Goal: Transaction & Acquisition: Subscribe to service/newsletter

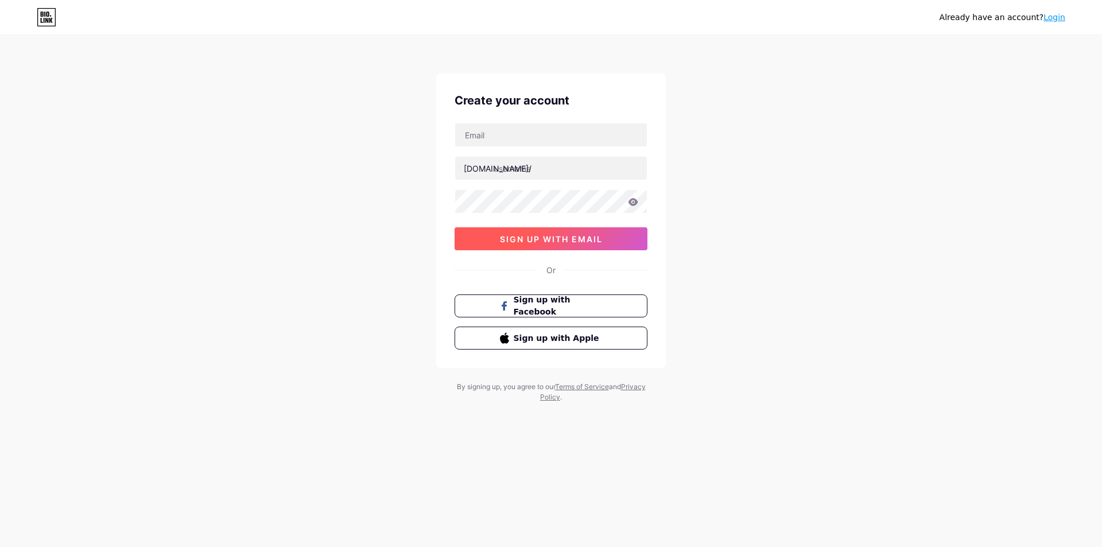
click at [551, 237] on span "sign up with email" at bounding box center [551, 239] width 103 height 10
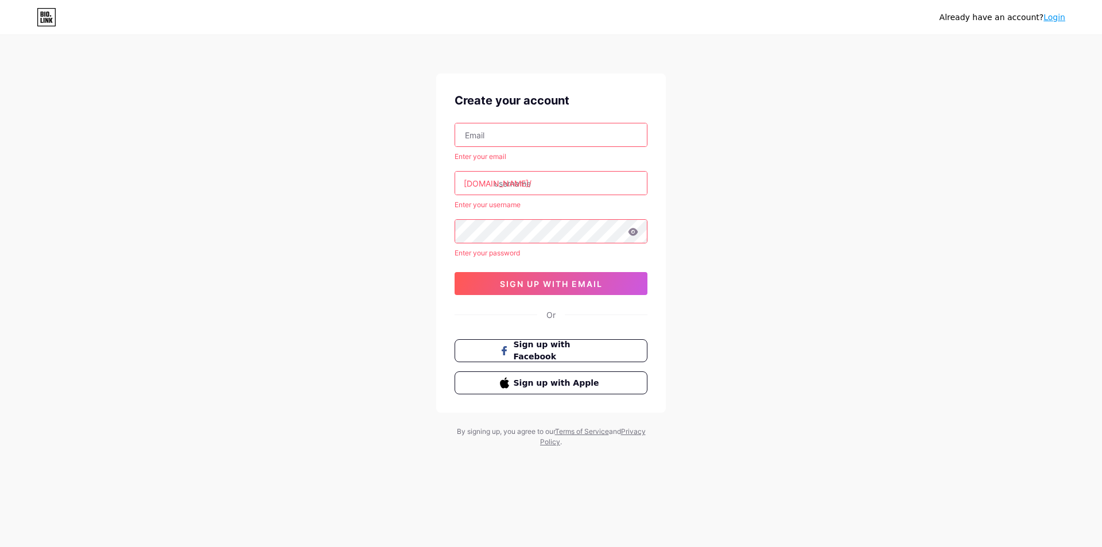
click at [557, 132] on input "text" at bounding box center [551, 134] width 192 height 23
type input "[EMAIL_ADDRESS][DOMAIN_NAME]"
click at [560, 180] on input "text" at bounding box center [551, 183] width 192 height 23
paste input "indo403offical"
type input "indo403offical"
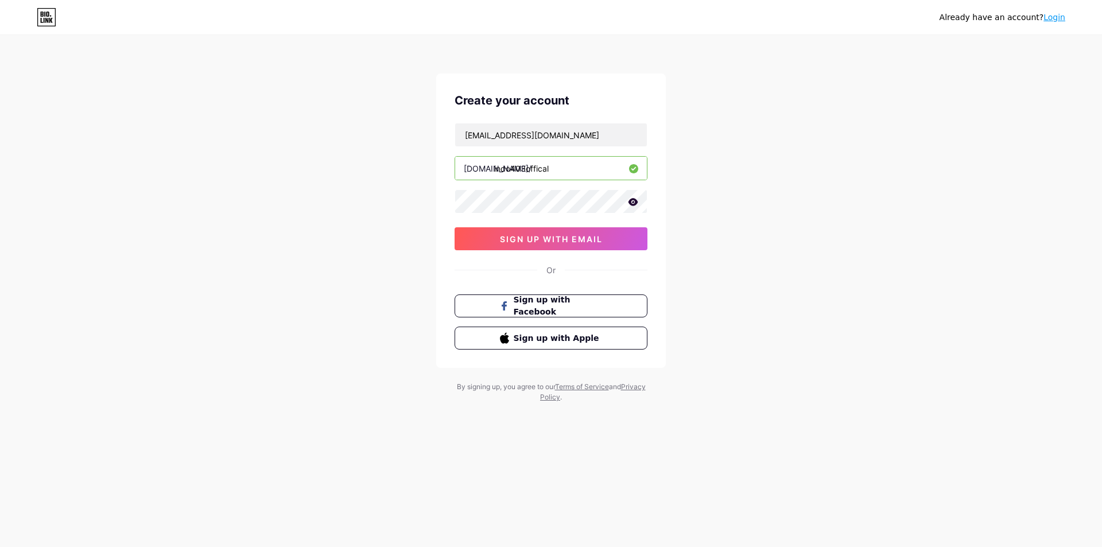
click at [632, 202] on icon at bounding box center [633, 201] width 10 height 7
click at [577, 238] on span "sign up with email" at bounding box center [551, 239] width 103 height 10
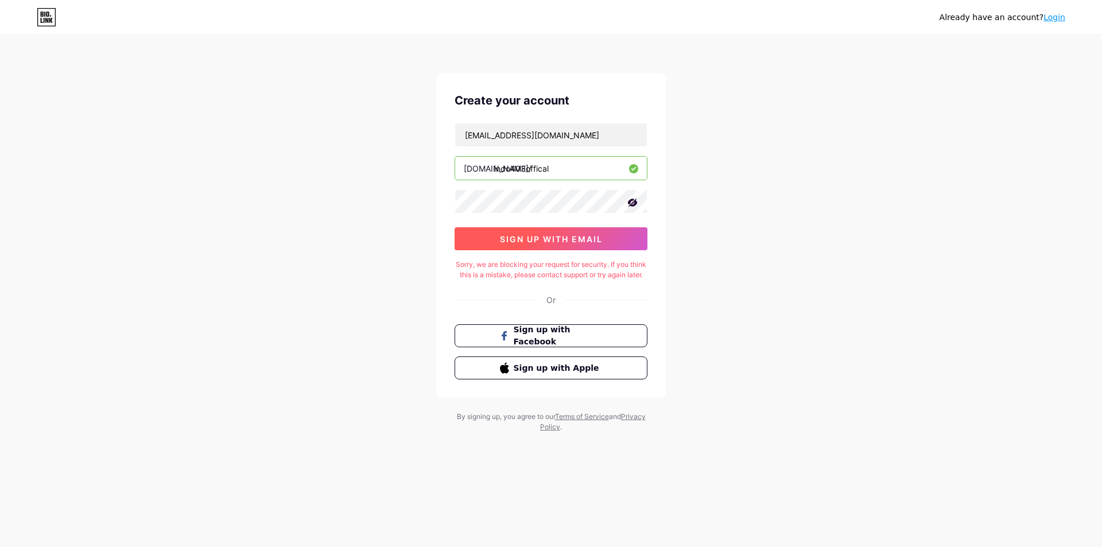
click at [556, 232] on button "sign up with email" at bounding box center [551, 238] width 193 height 23
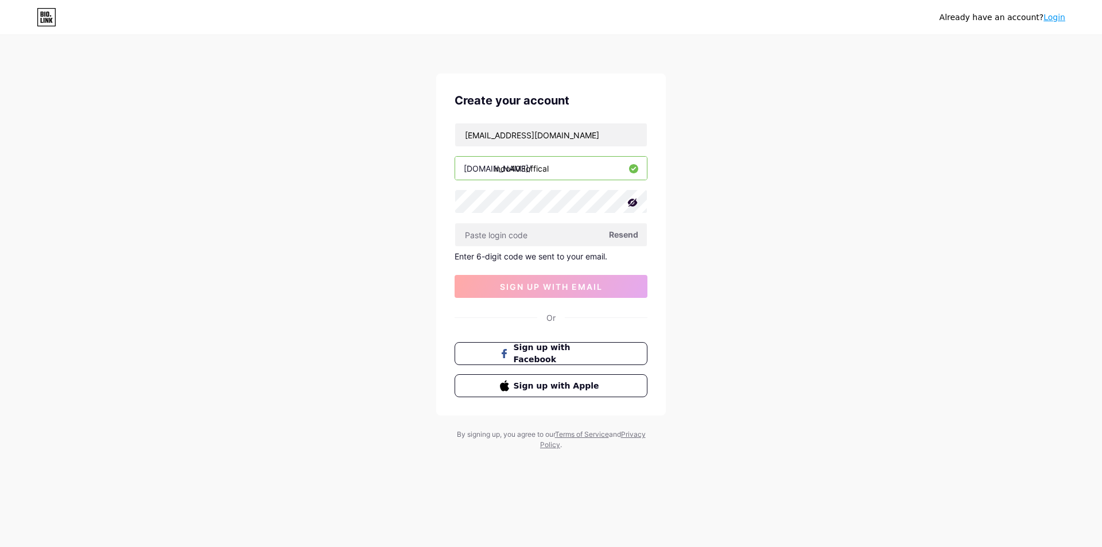
click at [547, 188] on div "pedas403@gmail.com bio.link/ indo403offical Resend Enter 6-digit code we sent t…" at bounding box center [551, 210] width 193 height 175
click at [535, 232] on input "text" at bounding box center [551, 234] width 192 height 23
paste input "861338"
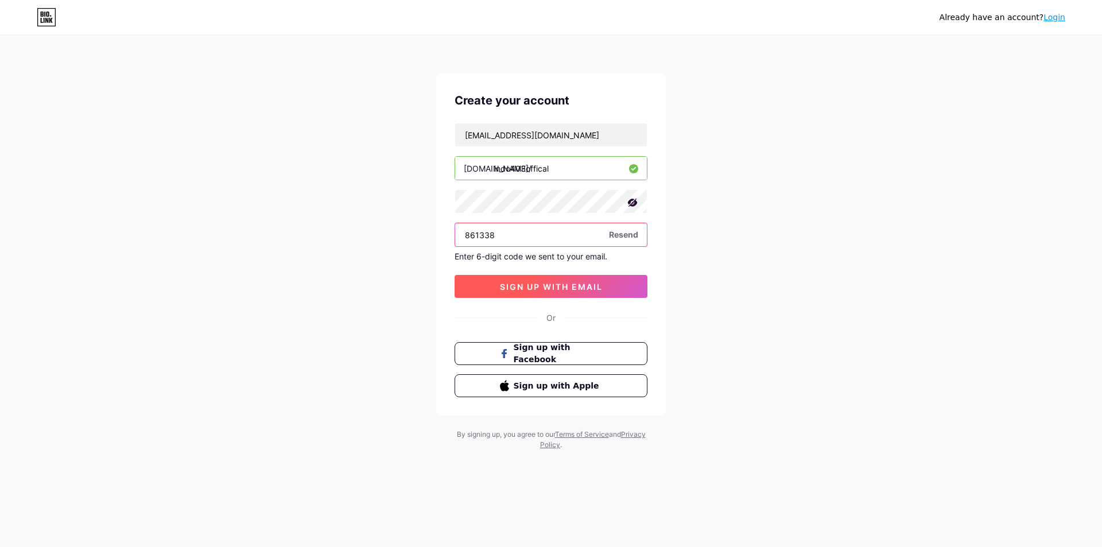
type input "861338"
click at [542, 284] on span "sign up with email" at bounding box center [551, 287] width 103 height 10
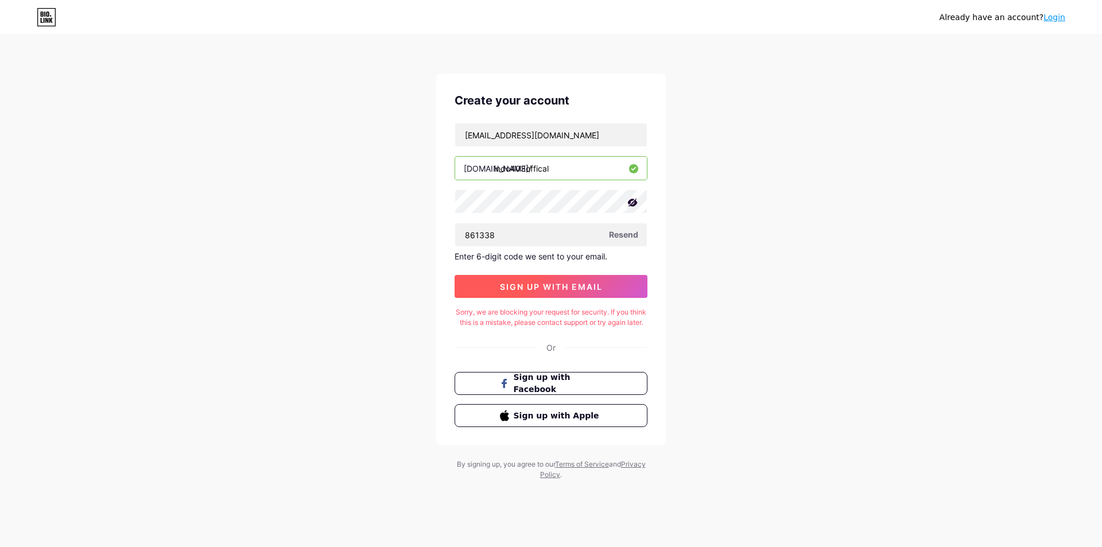
click at [520, 283] on span "sign up with email" at bounding box center [551, 287] width 103 height 10
click at [583, 223] on input "861338" at bounding box center [551, 234] width 192 height 23
click at [604, 280] on button "sign up with email" at bounding box center [551, 286] width 193 height 23
click at [525, 285] on span "sign up with email" at bounding box center [551, 287] width 103 height 10
click at [626, 231] on span "Resend" at bounding box center [623, 234] width 29 height 12
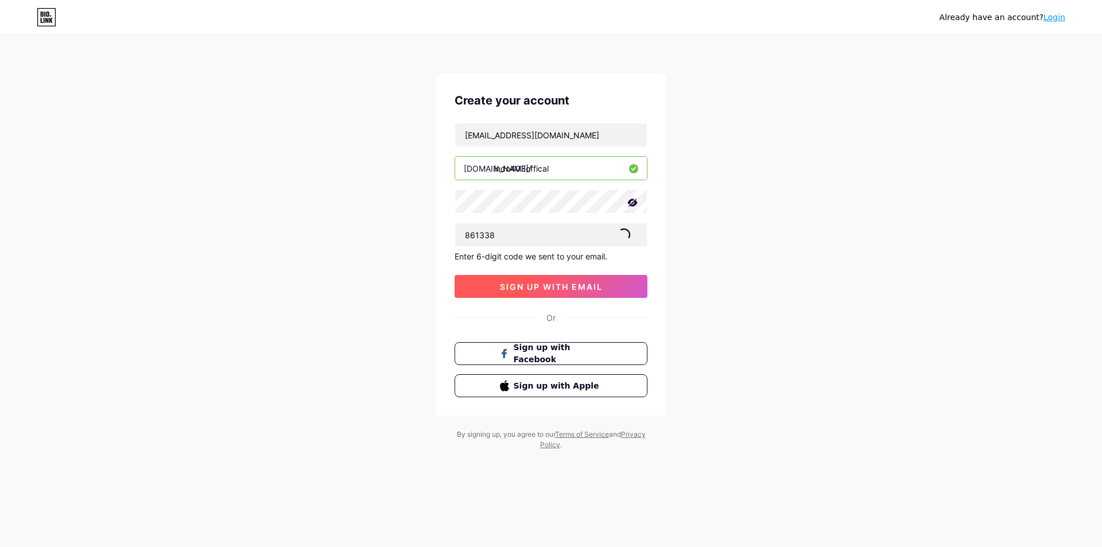
click at [500, 286] on span "sign up with email" at bounding box center [551, 287] width 103 height 10
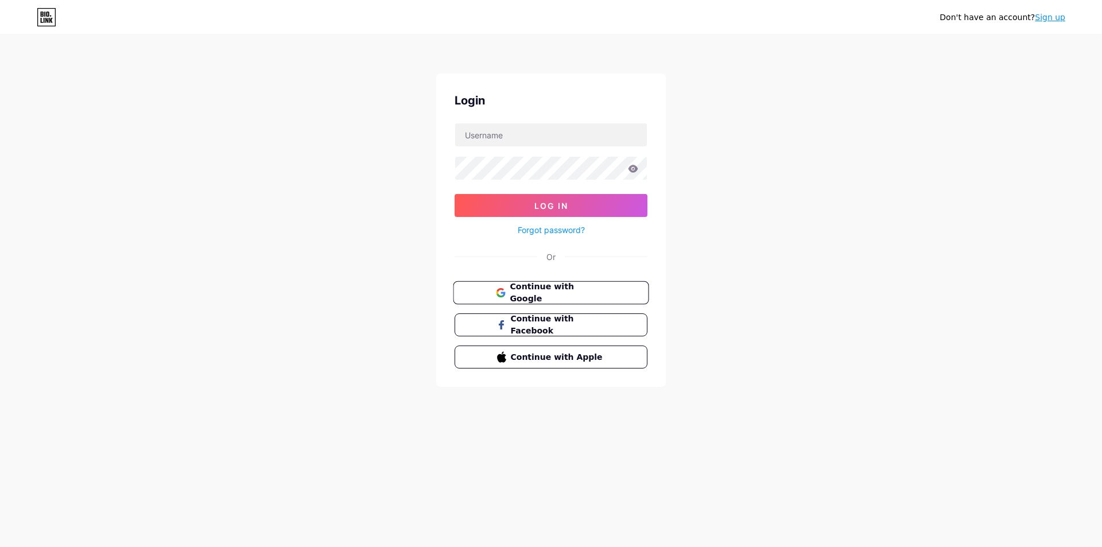
click at [553, 288] on span "Continue with Google" at bounding box center [558, 293] width 96 height 25
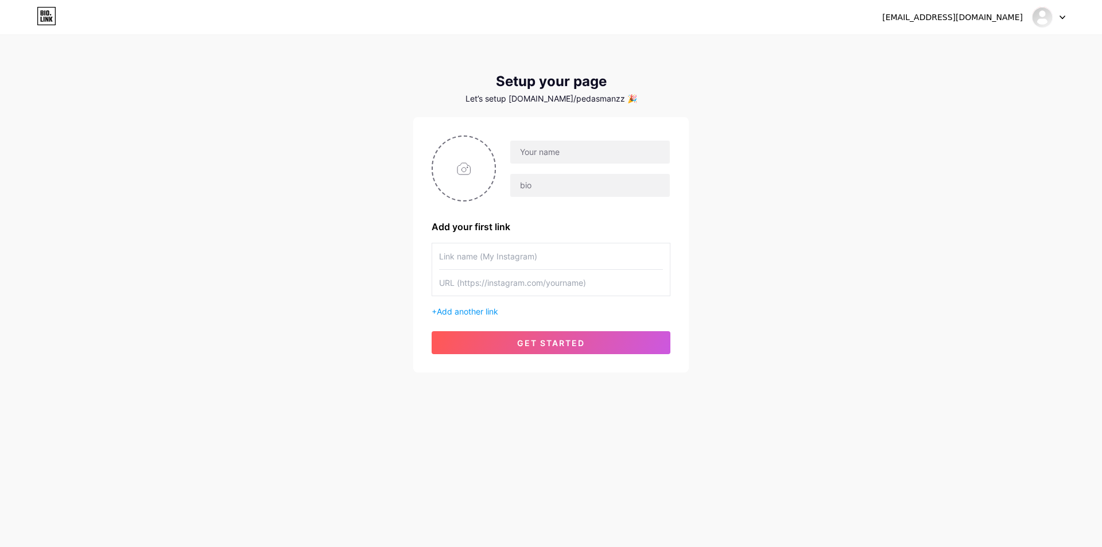
click at [554, 254] on input "text" at bounding box center [551, 256] width 224 height 26
click at [541, 156] on input "text" at bounding box center [590, 152] width 160 height 23
type input "i"
type input "Indo403"
type input "g"
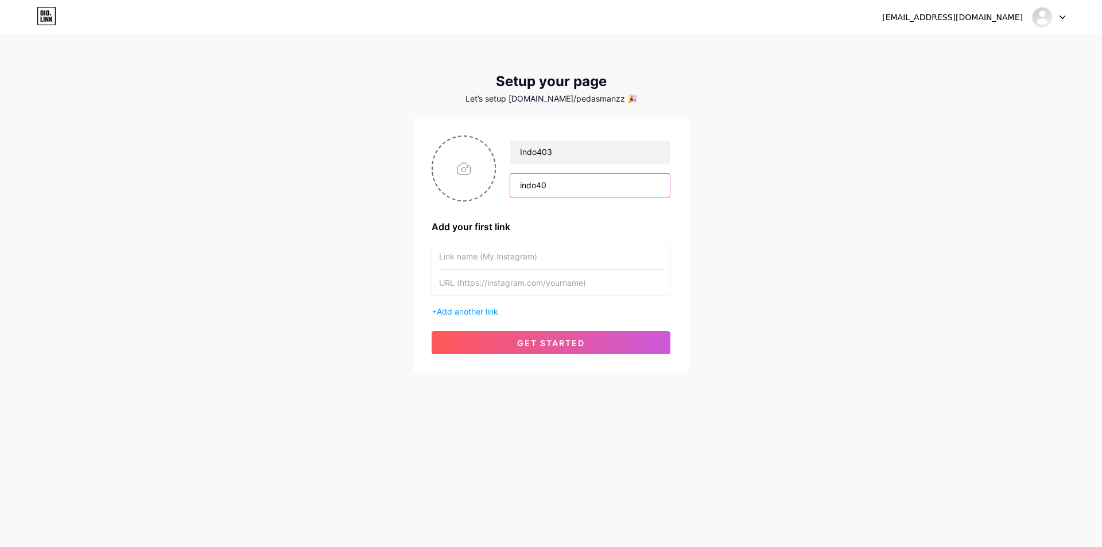
type input "indo403"
